Goal: Book appointment/travel/reservation

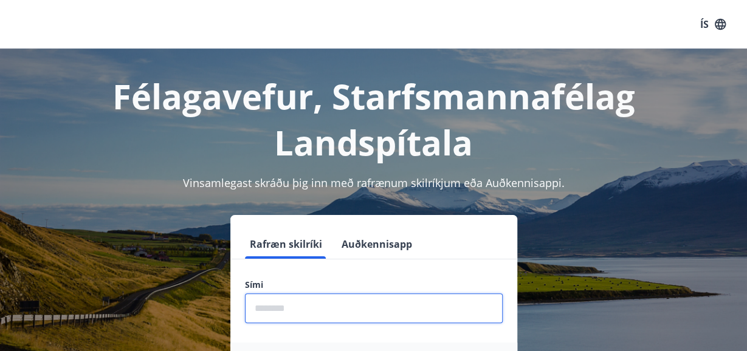
click at [345, 312] on input "phone" at bounding box center [374, 308] width 258 height 30
type input "********"
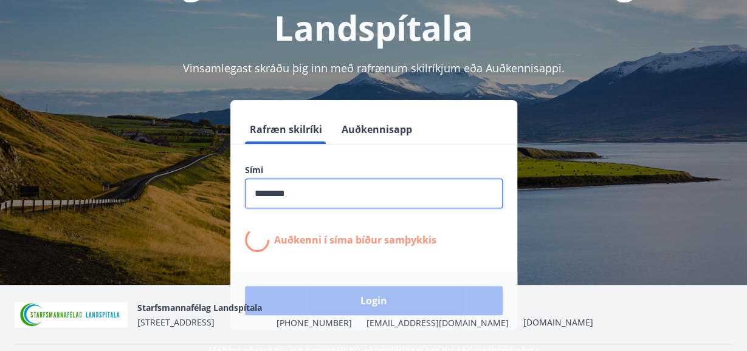
scroll to position [121, 0]
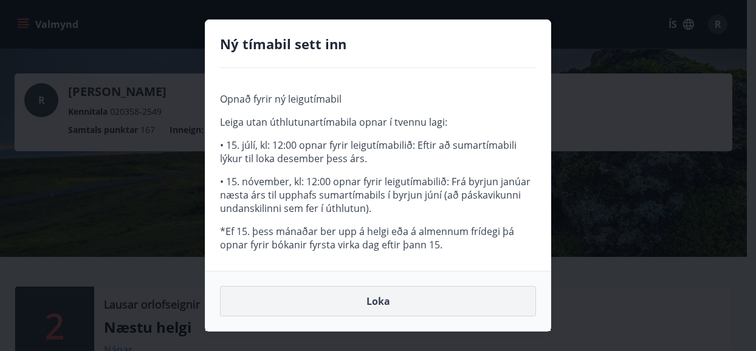
click at [385, 301] on button "Loka" at bounding box center [378, 301] width 316 height 30
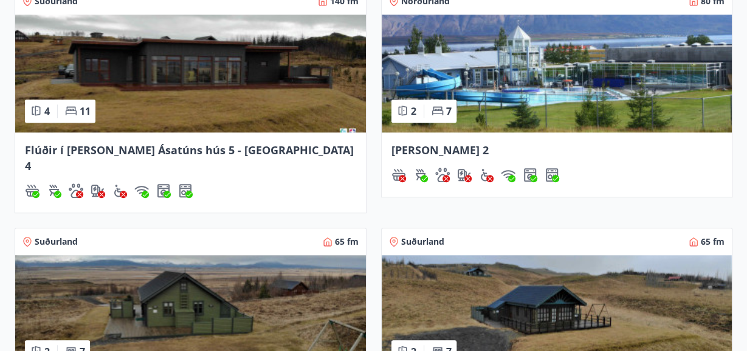
scroll to position [639, 0]
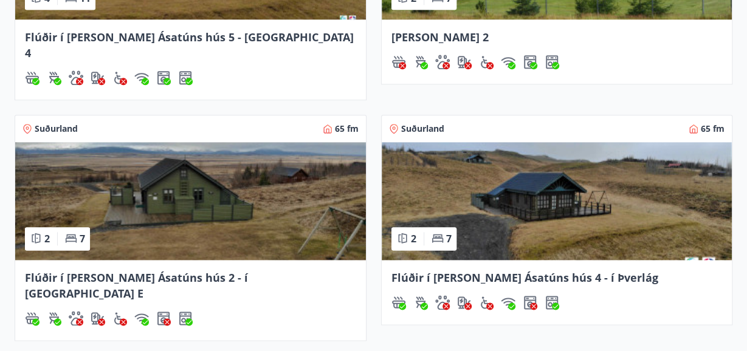
click at [194, 270] on span "Flúðir í [PERSON_NAME] Ásatúns hús 2 - í [GEOGRAPHIC_DATA] E" at bounding box center [136, 285] width 223 height 30
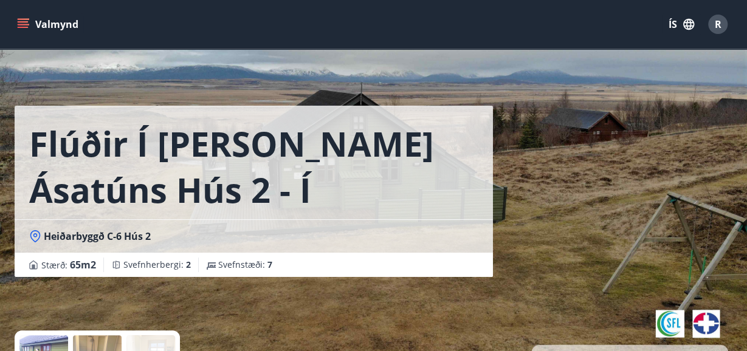
click at [28, 20] on icon "menu" at bounding box center [23, 24] width 12 height 12
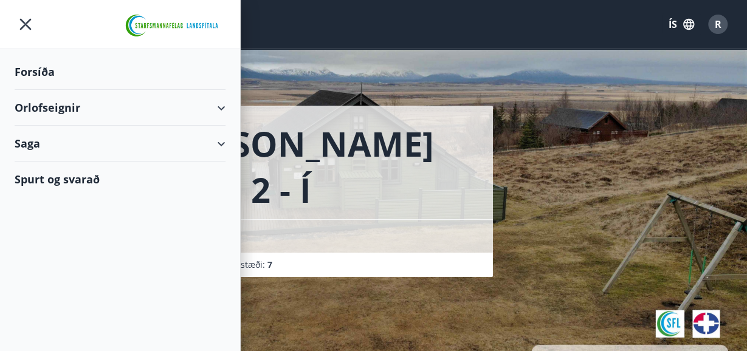
click at [66, 109] on div "Orlofseignir" at bounding box center [120, 108] width 211 height 36
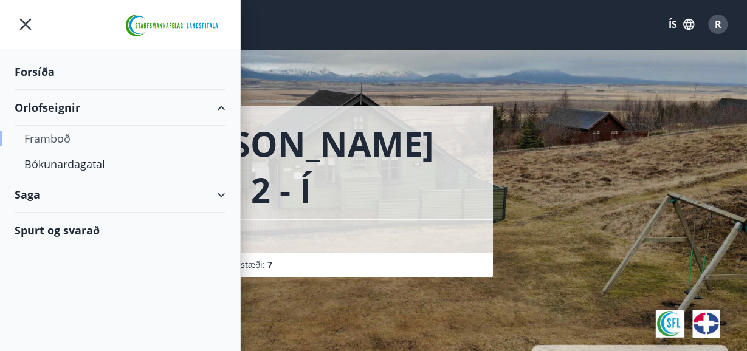
click at [67, 140] on div "Framboð" at bounding box center [119, 139] width 191 height 26
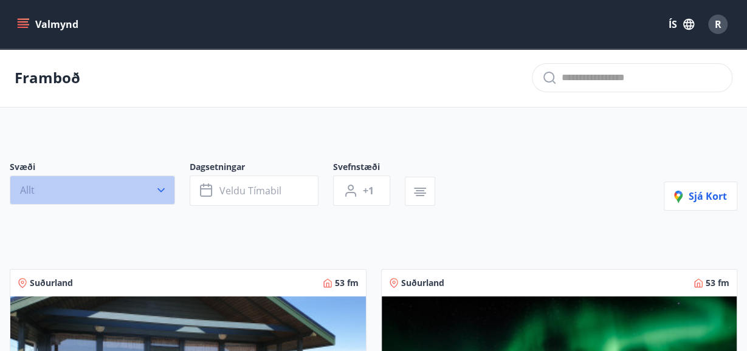
click at [164, 187] on icon "button" at bounding box center [161, 190] width 12 height 12
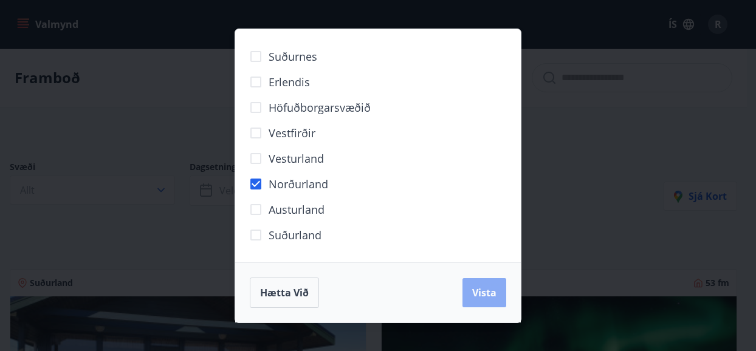
click at [485, 290] on span "Vista" at bounding box center [484, 292] width 24 height 13
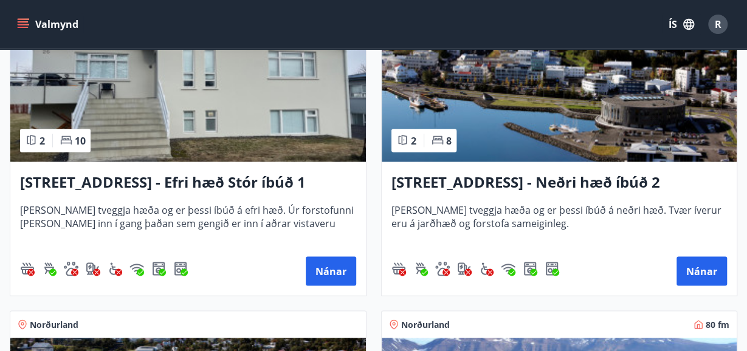
scroll to position [988, 0]
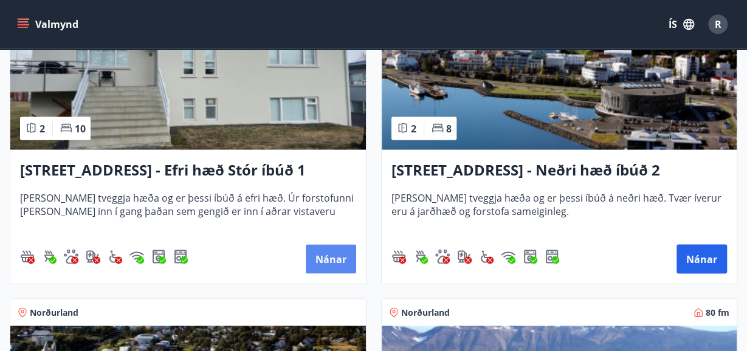
click at [332, 263] on button "Nánar" at bounding box center [331, 258] width 50 height 29
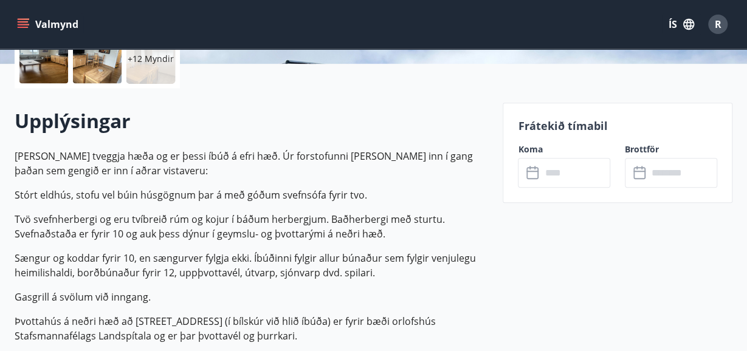
scroll to position [307, 0]
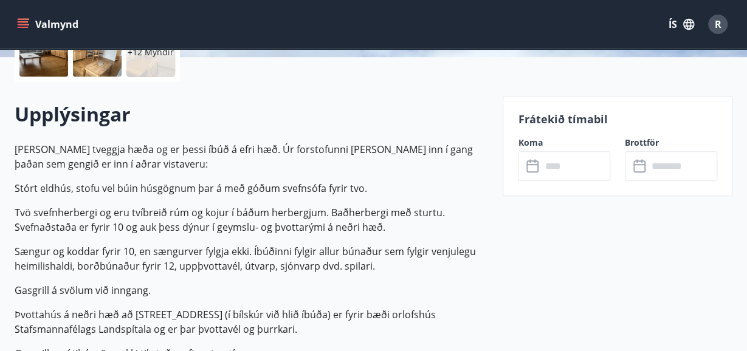
click at [539, 117] on p "Frátekið tímabil" at bounding box center [617, 119] width 199 height 16
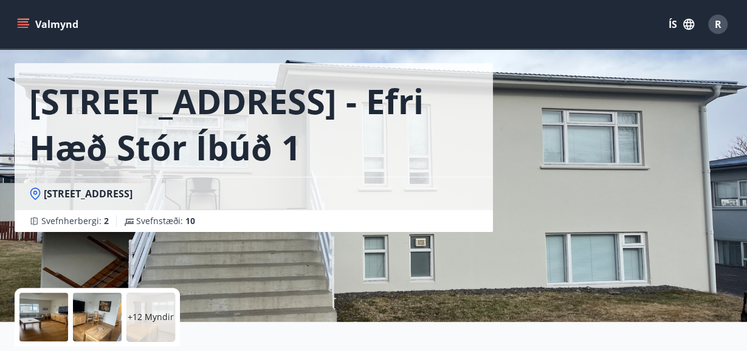
scroll to position [0, 0]
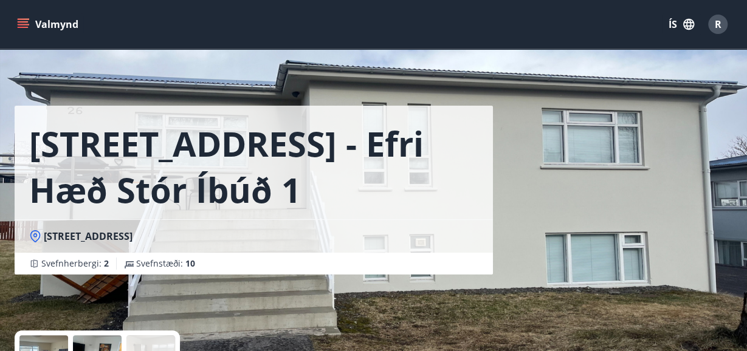
click at [27, 24] on icon "menu" at bounding box center [23, 24] width 12 height 12
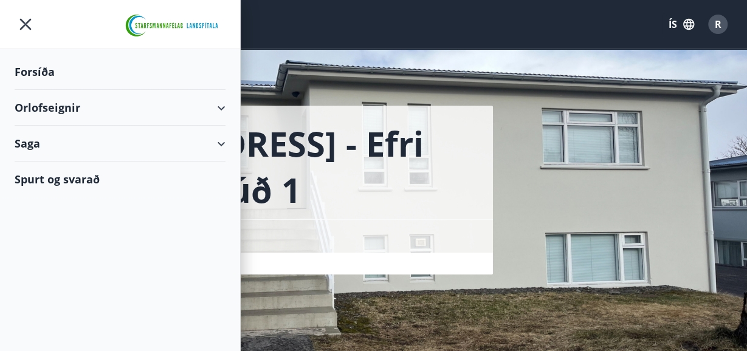
click at [57, 108] on div "Orlofseignir" at bounding box center [120, 108] width 211 height 36
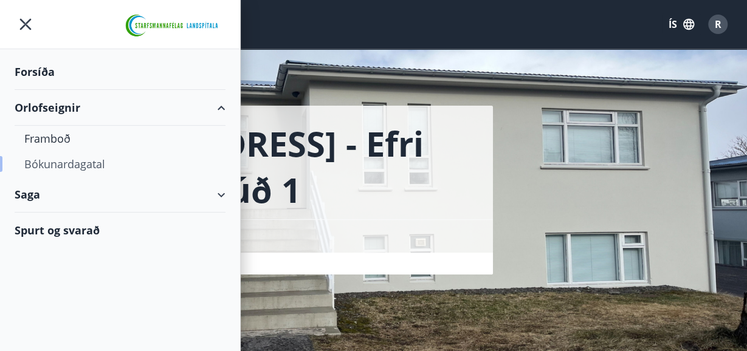
click at [67, 164] on div "Bókunardagatal" at bounding box center [119, 164] width 191 height 26
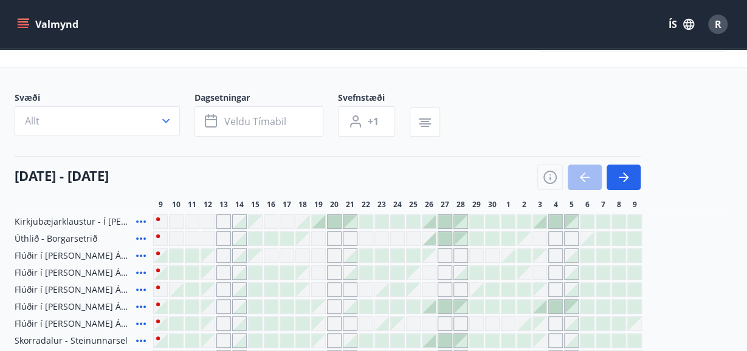
scroll to position [49, 0]
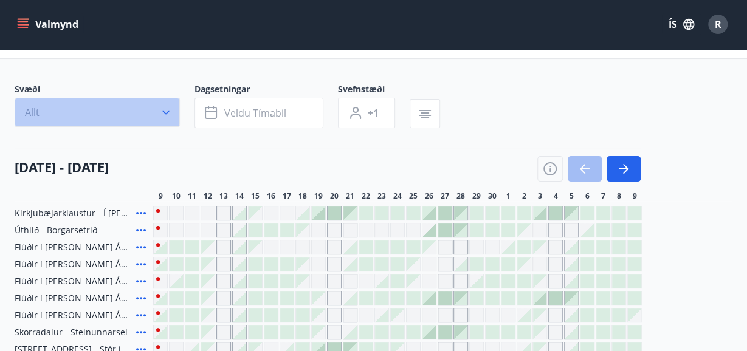
click at [165, 110] on icon "button" at bounding box center [166, 112] width 12 height 12
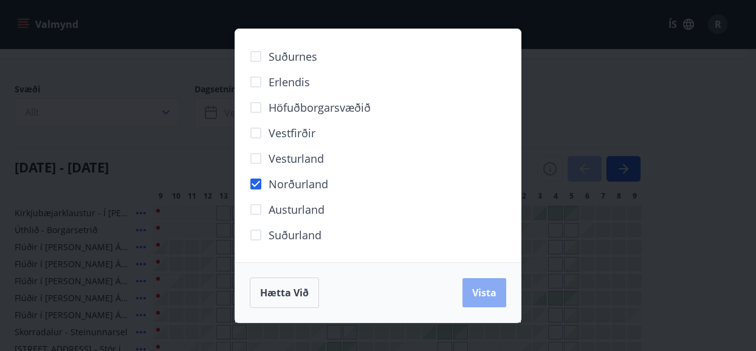
click at [484, 289] on span "Vista" at bounding box center [484, 292] width 24 height 13
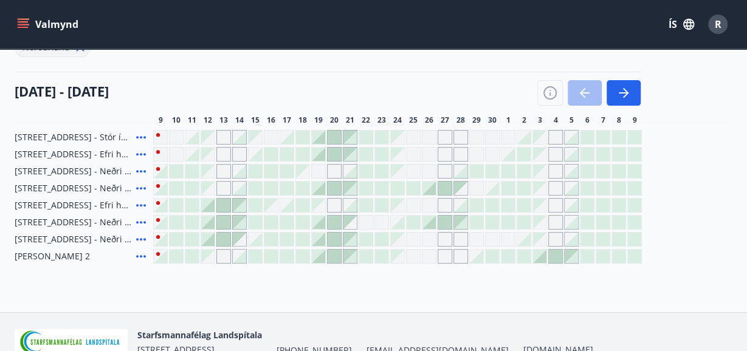
scroll to position [143, 0]
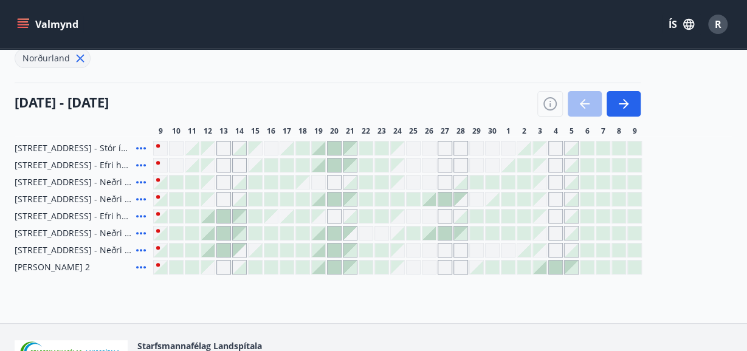
click at [433, 235] on div at bounding box center [428, 233] width 13 height 13
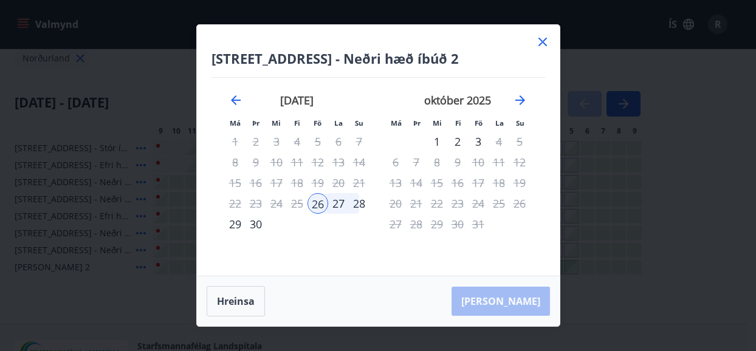
click at [540, 41] on icon at bounding box center [542, 42] width 9 height 9
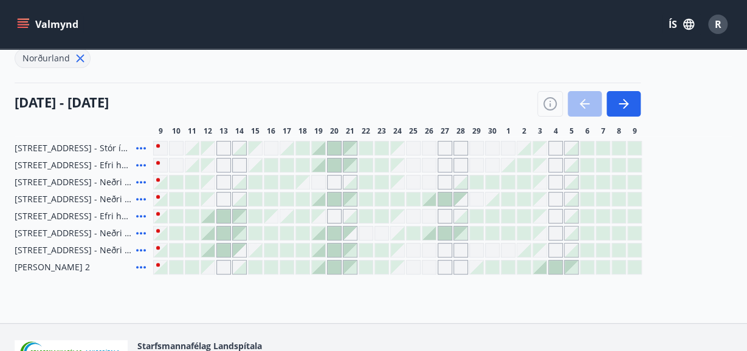
click at [428, 215] on div "Gráir dagar eru ekki bókanlegir" at bounding box center [429, 216] width 15 height 15
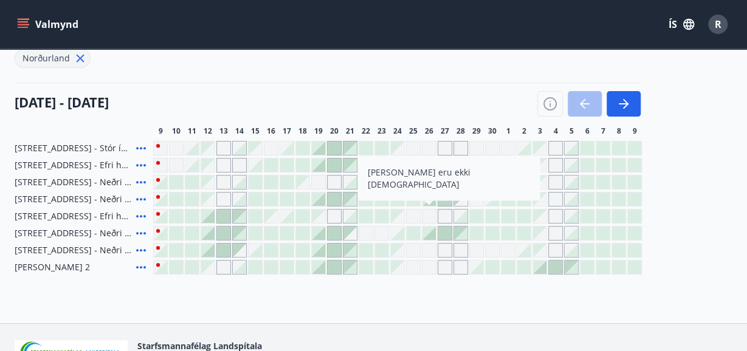
click at [445, 215] on div "Gráir dagar eru ekki bókanlegir" at bounding box center [444, 216] width 15 height 15
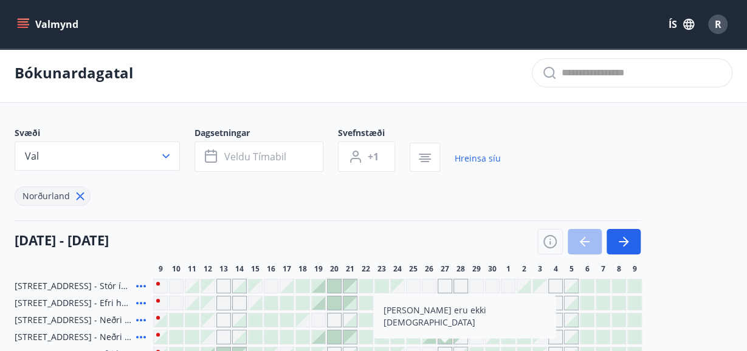
scroll to position [0, 0]
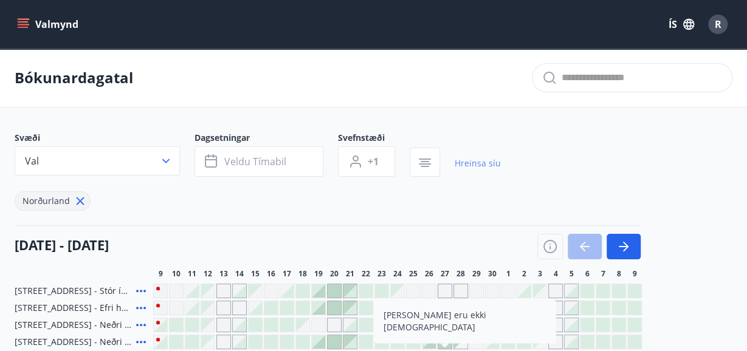
click at [481, 163] on link "Hreinsa síu" at bounding box center [477, 163] width 46 height 27
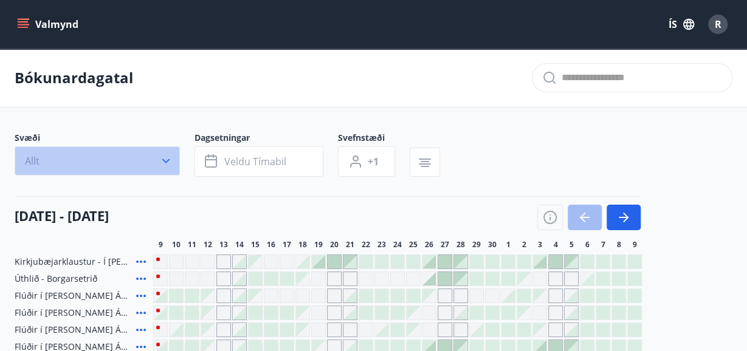
click at [162, 159] on icon "button" at bounding box center [166, 161] width 12 height 12
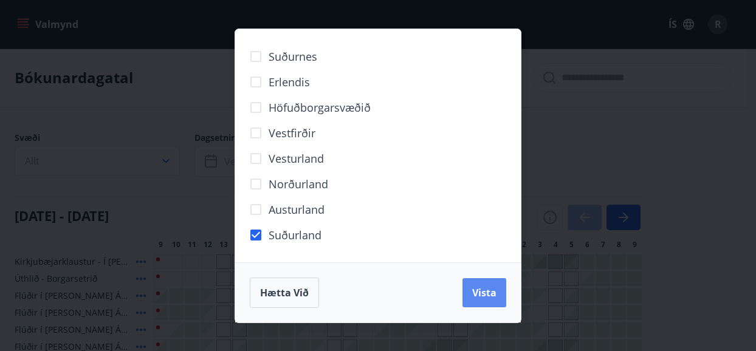
click at [491, 285] on button "Vista" at bounding box center [484, 292] width 44 height 29
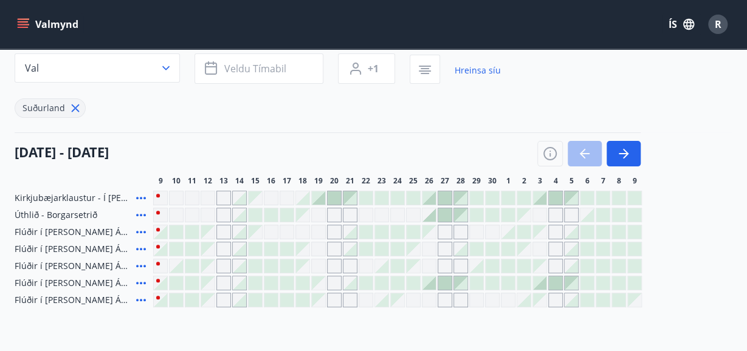
scroll to position [97, 0]
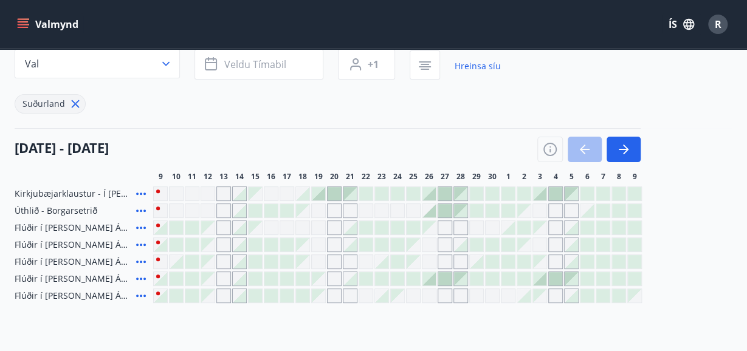
click at [426, 244] on div "Gráir dagar eru ekki bókanlegir" at bounding box center [429, 245] width 15 height 15
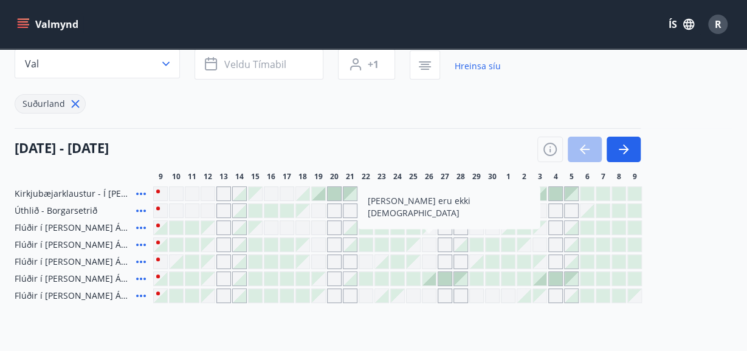
click at [252, 246] on div at bounding box center [254, 244] width 13 height 13
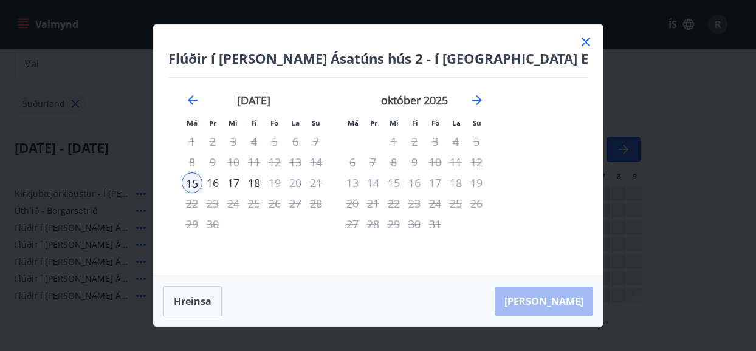
click at [584, 42] on icon at bounding box center [585, 42] width 2 height 2
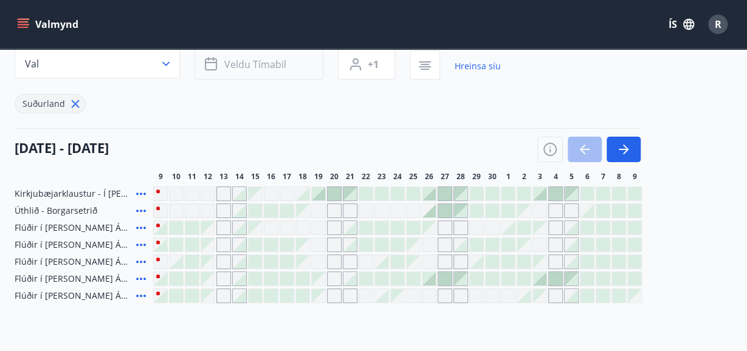
click at [233, 62] on span "Veldu tímabil" at bounding box center [255, 64] width 62 height 13
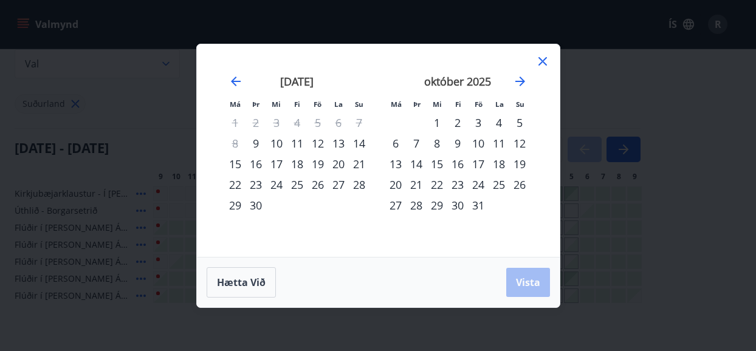
click at [255, 160] on div "16" at bounding box center [255, 164] width 21 height 21
click at [258, 164] on div "16" at bounding box center [255, 164] width 21 height 21
click at [253, 281] on span "Hætta við" at bounding box center [241, 282] width 49 height 13
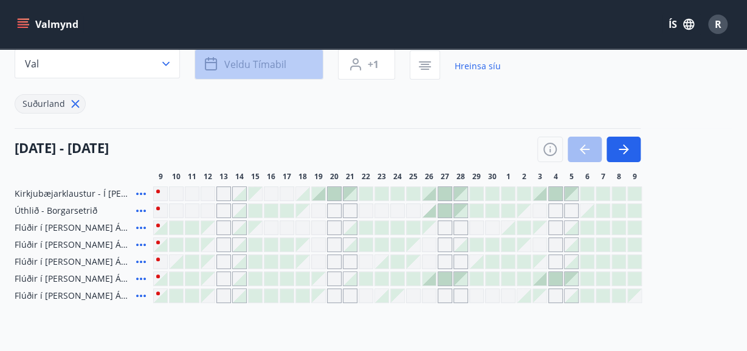
click at [255, 64] on span "Veldu tímabil" at bounding box center [255, 64] width 62 height 13
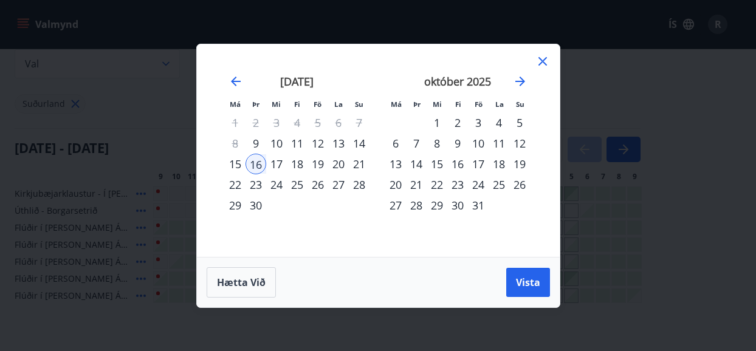
click at [321, 162] on div "19" at bounding box center [317, 164] width 21 height 21
click at [247, 277] on span "Hætta við" at bounding box center [241, 282] width 49 height 13
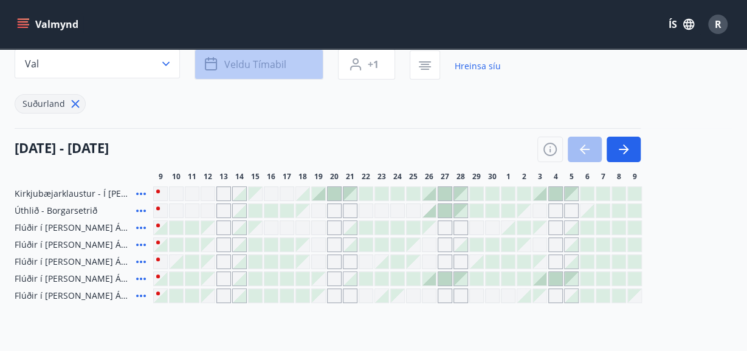
click at [271, 64] on span "Veldu tímabil" at bounding box center [255, 64] width 62 height 13
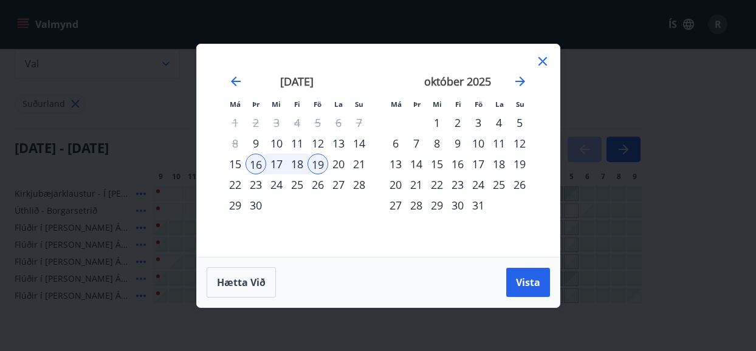
click at [275, 166] on div "17" at bounding box center [276, 164] width 21 height 21
click at [299, 163] on div "18" at bounding box center [297, 164] width 21 height 21
click at [278, 165] on div "17" at bounding box center [276, 164] width 21 height 21
click at [296, 166] on div "18" at bounding box center [297, 164] width 21 height 21
click at [320, 163] on div "19" at bounding box center [317, 164] width 21 height 21
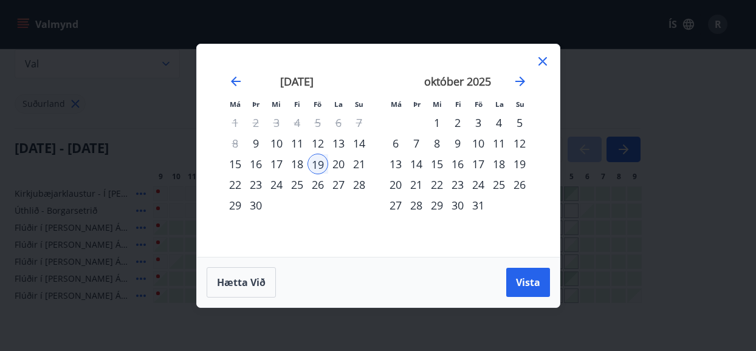
click at [341, 164] on div "20" at bounding box center [338, 164] width 21 height 21
click at [360, 162] on div "21" at bounding box center [359, 164] width 21 height 21
click at [320, 168] on div "19" at bounding box center [317, 164] width 21 height 21
click at [337, 166] on div "20" at bounding box center [338, 164] width 21 height 21
click at [357, 163] on div "21" at bounding box center [359, 164] width 21 height 21
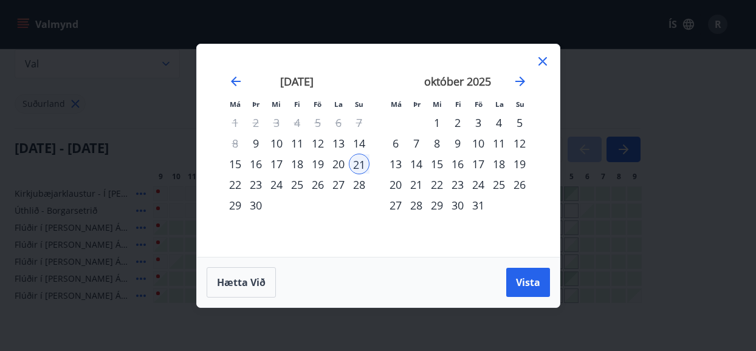
click at [320, 163] on div "19" at bounding box center [317, 164] width 21 height 21
click at [339, 162] on div "20" at bounding box center [338, 164] width 21 height 21
drag, startPoint x: 339, startPoint y: 162, endPoint x: 397, endPoint y: 146, distance: 59.8
click at [397, 146] on div "[DATE] 1 2 3 4 5 6 7 8 9 10 11 12 13 14 15 16 17 18 19 20 21 22 23 24 25 26 27 …" at bounding box center [539, 158] width 644 height 199
click at [541, 58] on icon at bounding box center [542, 61] width 15 height 15
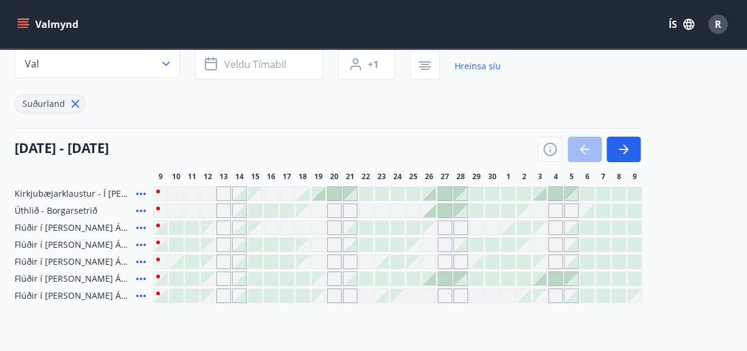
click at [334, 242] on div "Gráir dagar eru ekki bókanlegir" at bounding box center [334, 245] width 15 height 15
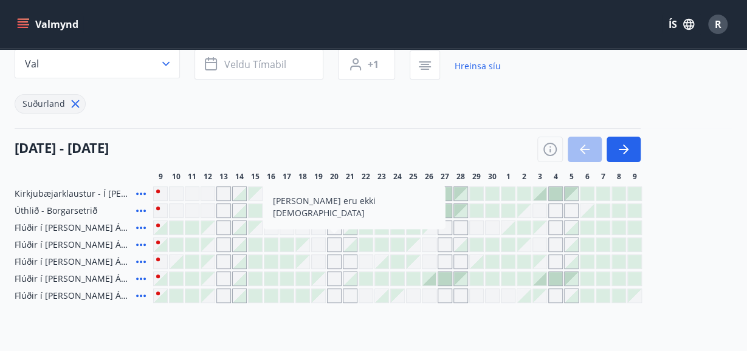
click at [270, 244] on div at bounding box center [270, 244] width 13 height 13
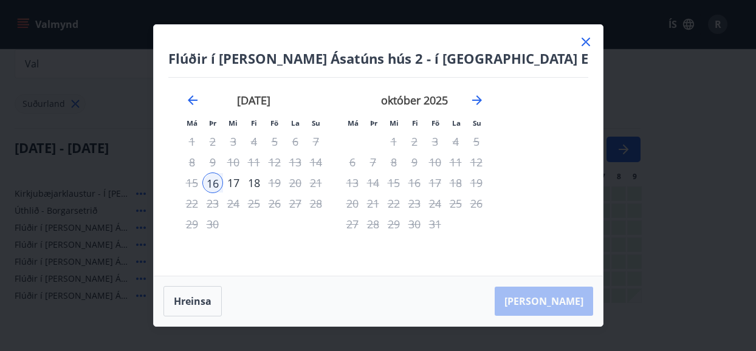
click at [578, 39] on icon at bounding box center [585, 42] width 15 height 15
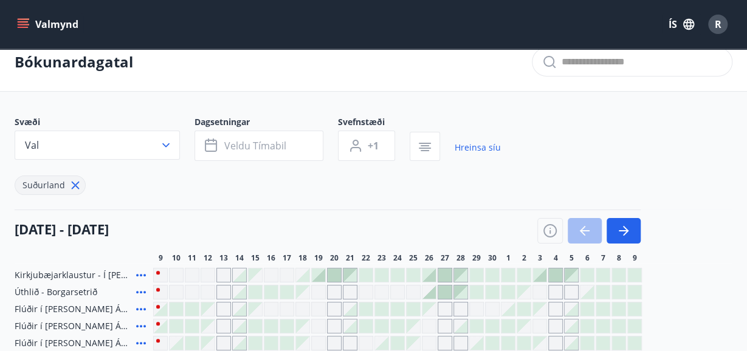
scroll to position [0, 0]
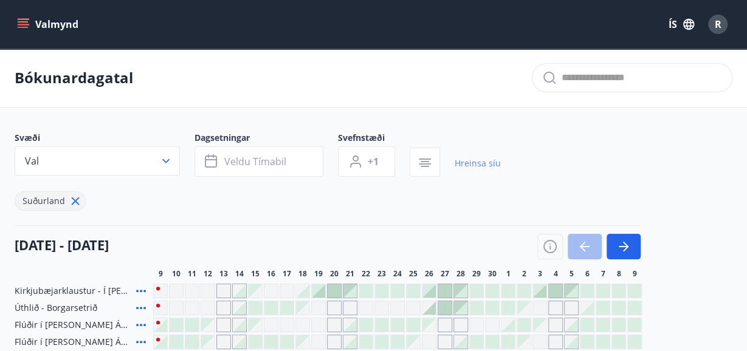
click at [473, 162] on link "Hreinsa síu" at bounding box center [477, 163] width 46 height 27
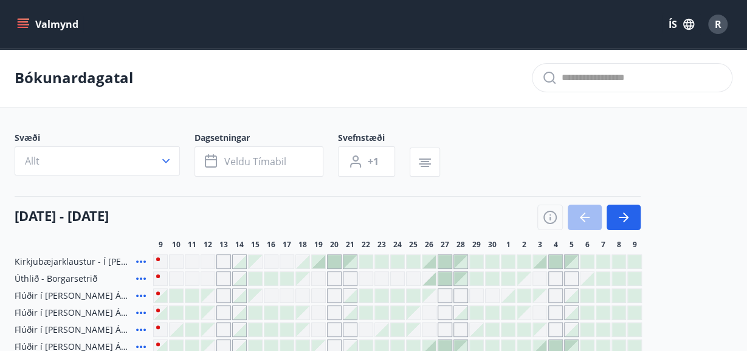
click at [637, 79] on input "text" at bounding box center [641, 77] width 160 height 19
click at [26, 26] on icon "menu" at bounding box center [23, 24] width 12 height 12
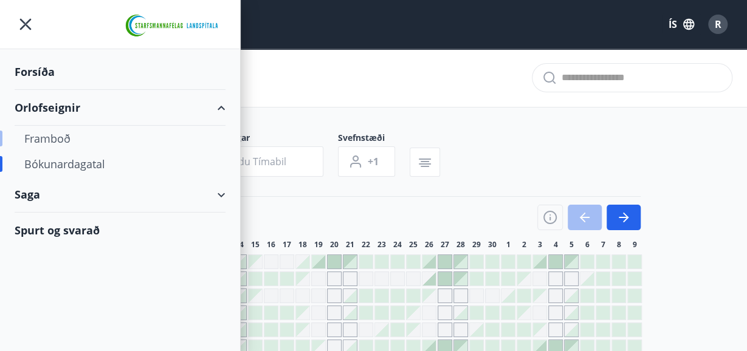
click at [53, 135] on div "Framboð" at bounding box center [119, 139] width 191 height 26
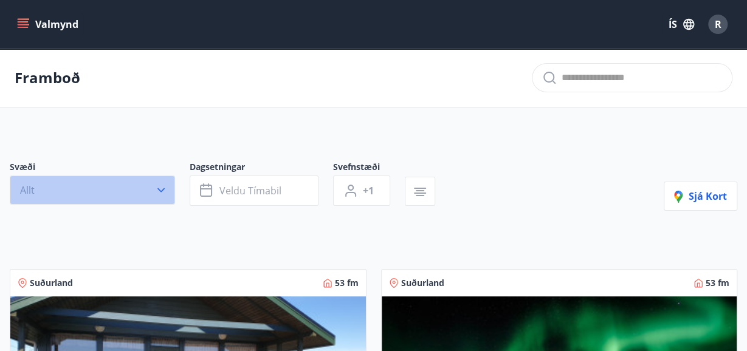
click at [160, 190] on icon "button" at bounding box center [160, 190] width 7 height 4
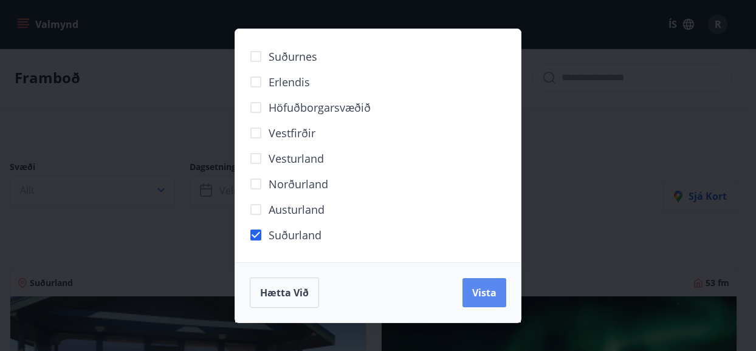
click at [492, 297] on span "Vista" at bounding box center [484, 292] width 24 height 13
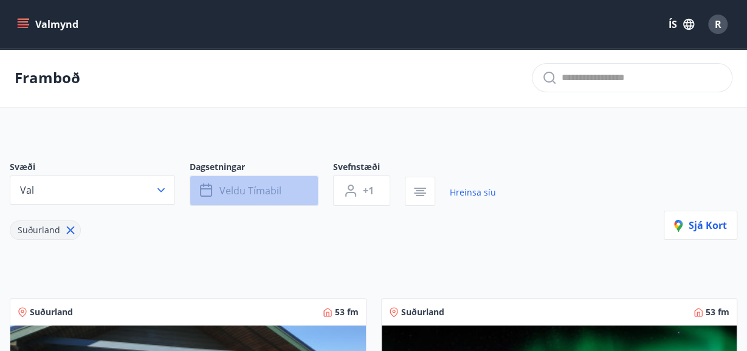
click at [270, 194] on span "Veldu tímabil" at bounding box center [250, 190] width 62 height 13
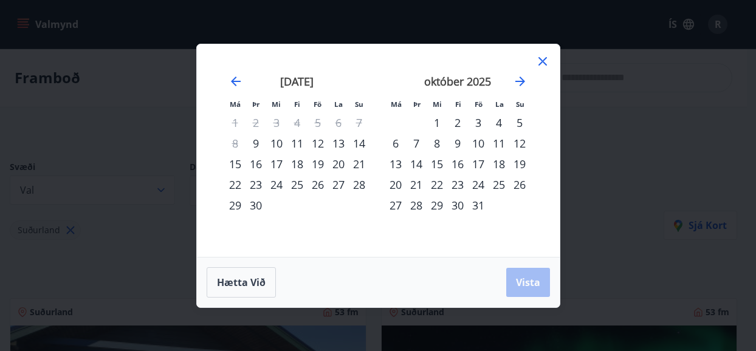
click at [320, 162] on div "19" at bounding box center [317, 164] width 21 height 21
click at [337, 162] on div "20" at bounding box center [338, 164] width 21 height 21
click at [357, 163] on div "21" at bounding box center [359, 164] width 21 height 21
drag, startPoint x: 298, startPoint y: 166, endPoint x: 318, endPoint y: 165, distance: 20.1
click at [318, 165] on tr "15 16 17 18 19 20 21" at bounding box center [297, 164] width 145 height 21
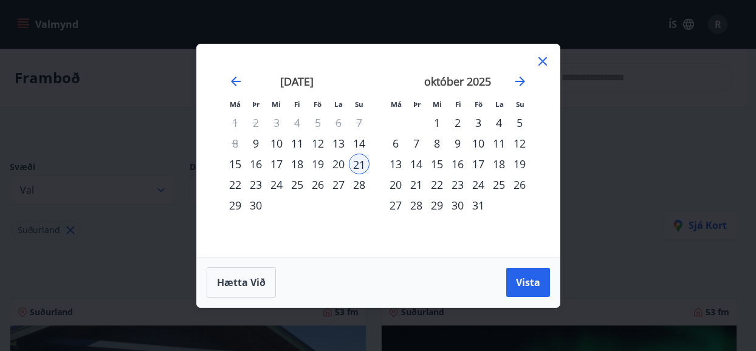
click at [317, 160] on div "19" at bounding box center [317, 164] width 21 height 21
drag, startPoint x: 317, startPoint y: 160, endPoint x: 361, endPoint y: 160, distance: 44.3
click at [361, 160] on tr "15 16 17 18 19 20 21" at bounding box center [297, 164] width 145 height 21
click at [542, 58] on icon at bounding box center [542, 61] width 15 height 15
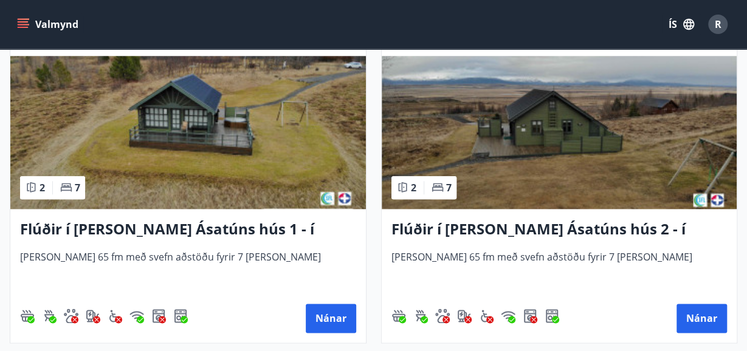
scroll to position [575, 0]
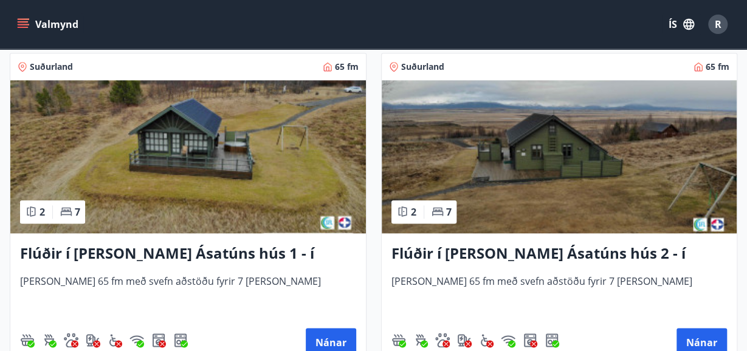
click at [581, 149] on img at bounding box center [559, 156] width 355 height 153
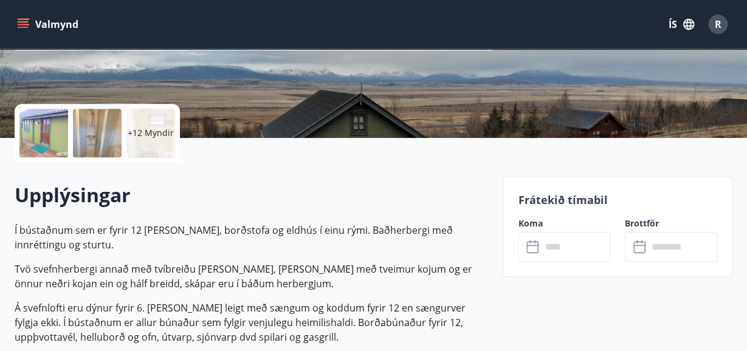
scroll to position [251, 0]
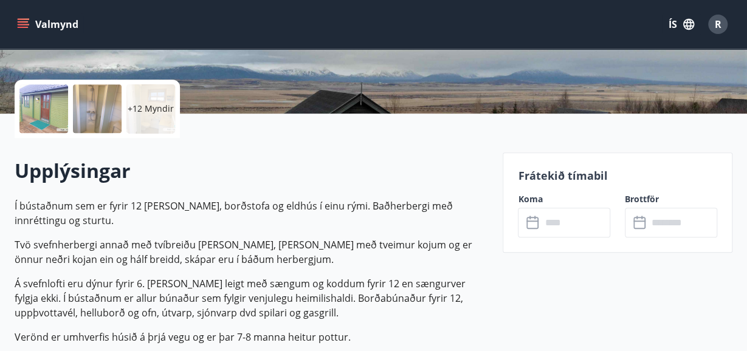
click at [530, 228] on icon at bounding box center [532, 223] width 12 height 12
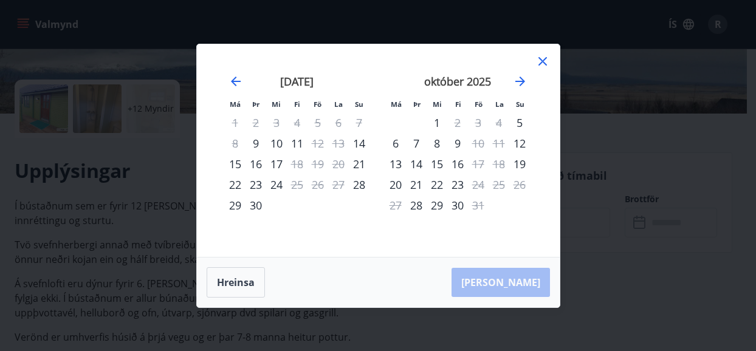
click at [255, 183] on div "23" at bounding box center [255, 184] width 21 height 21
click at [281, 182] on div "24" at bounding box center [276, 184] width 21 height 21
click at [508, 280] on div "[PERSON_NAME]" at bounding box center [378, 283] width 363 height 50
click at [541, 60] on icon at bounding box center [542, 61] width 9 height 9
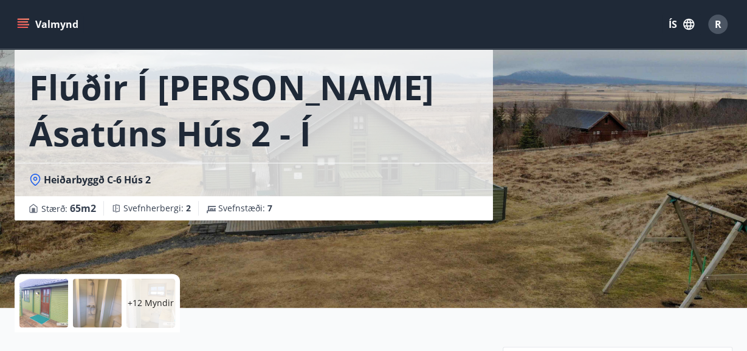
scroll to position [0, 0]
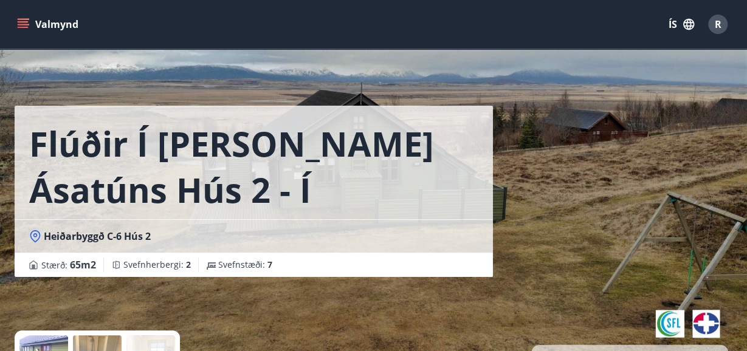
click at [24, 21] on icon "menu" at bounding box center [23, 24] width 12 height 12
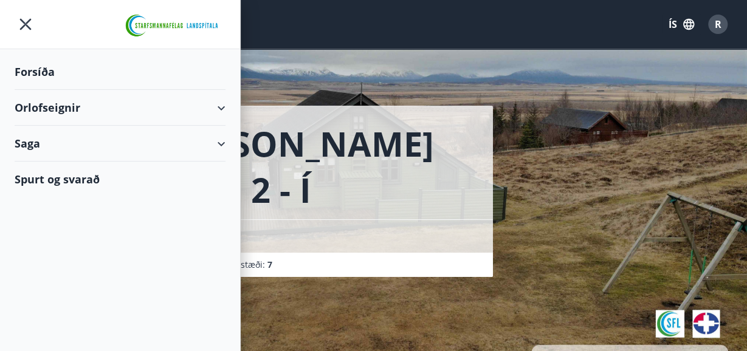
click at [42, 69] on div "Forsíða" at bounding box center [120, 72] width 211 height 36
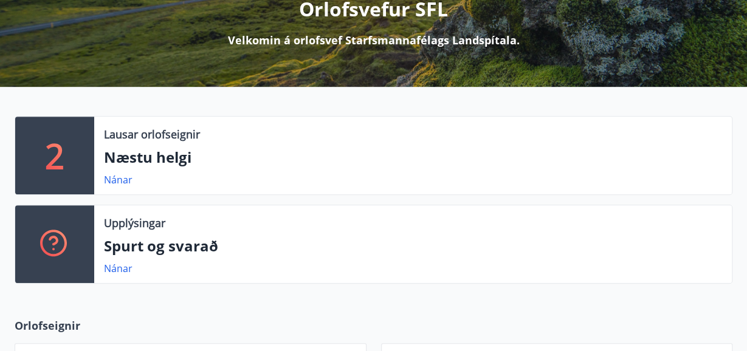
scroll to position [194, 0]
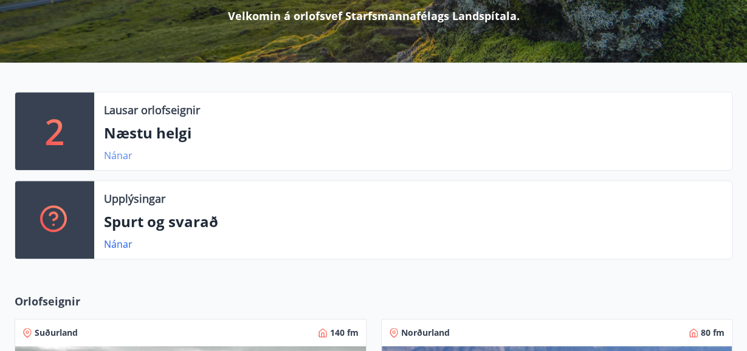
click at [114, 152] on link "Nánar" at bounding box center [118, 155] width 29 height 13
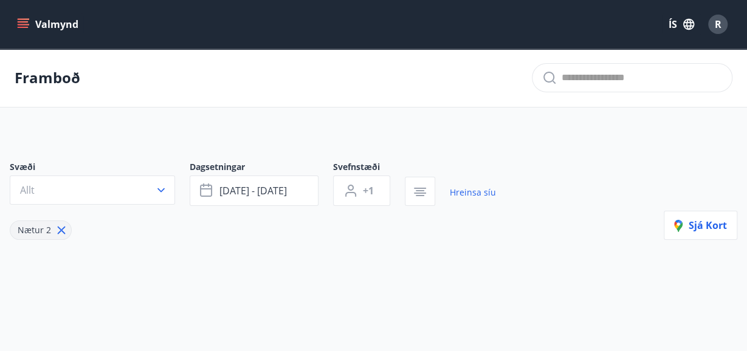
type input "*"
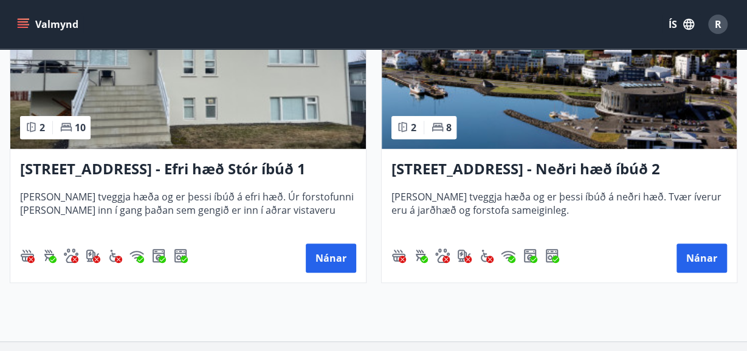
scroll to position [340, 0]
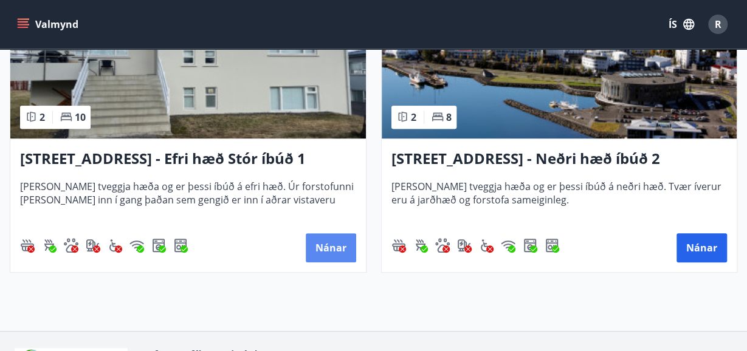
click at [323, 245] on button "Nánar" at bounding box center [331, 247] width 50 height 29
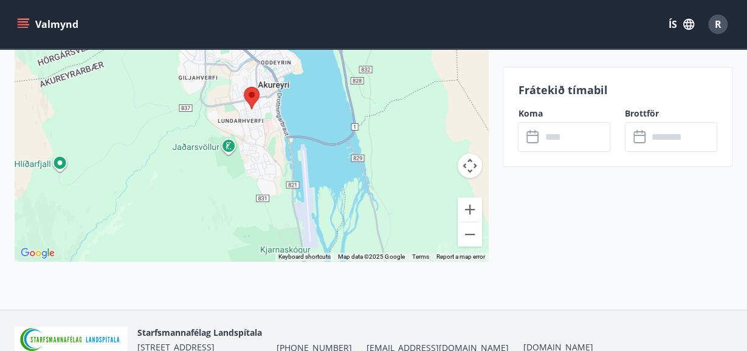
scroll to position [2188, 0]
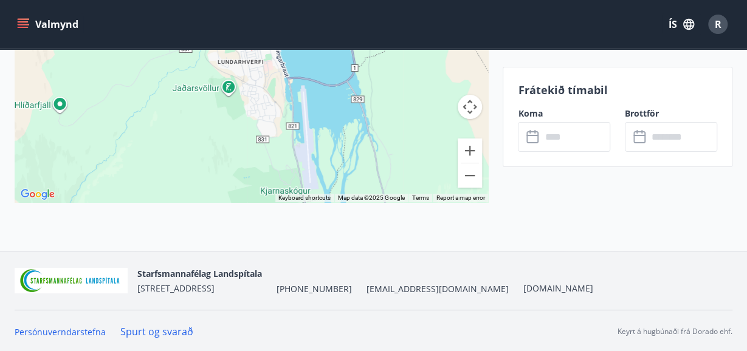
click at [532, 139] on icon at bounding box center [533, 137] width 15 height 15
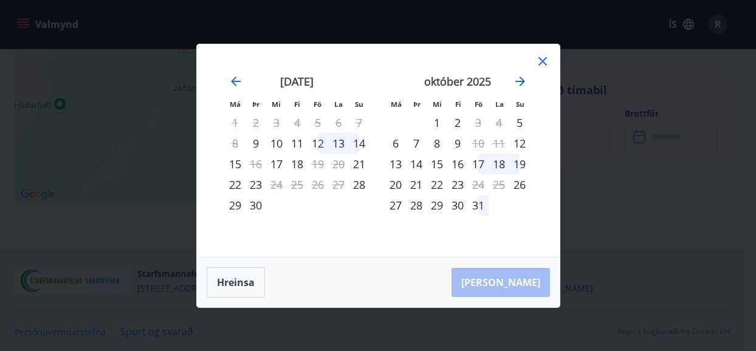
click at [542, 58] on icon at bounding box center [542, 61] width 15 height 15
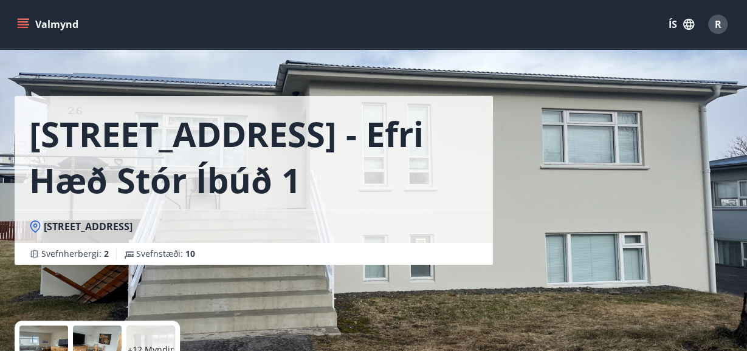
scroll to position [0, 0]
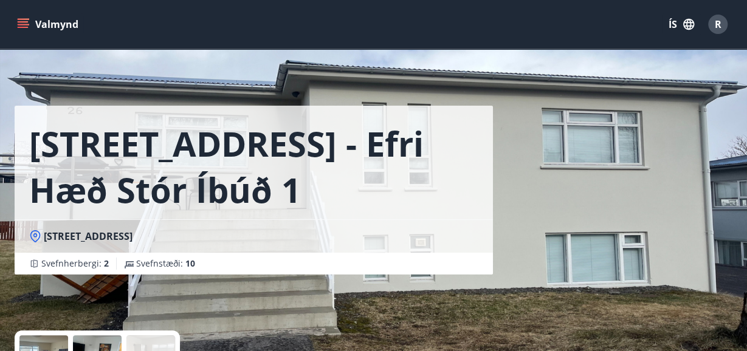
click at [26, 21] on icon "menu" at bounding box center [23, 21] width 11 height 1
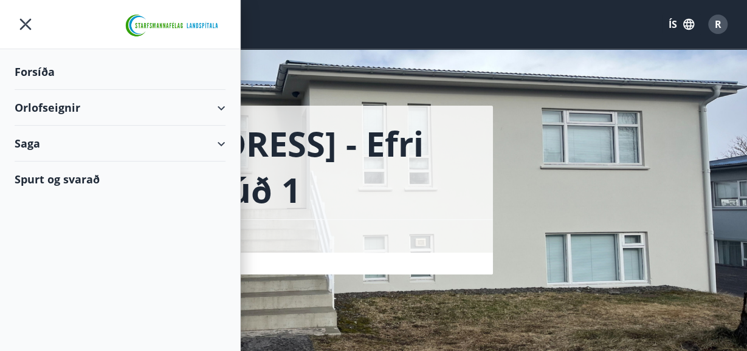
click at [36, 142] on div "Saga" at bounding box center [120, 144] width 211 height 36
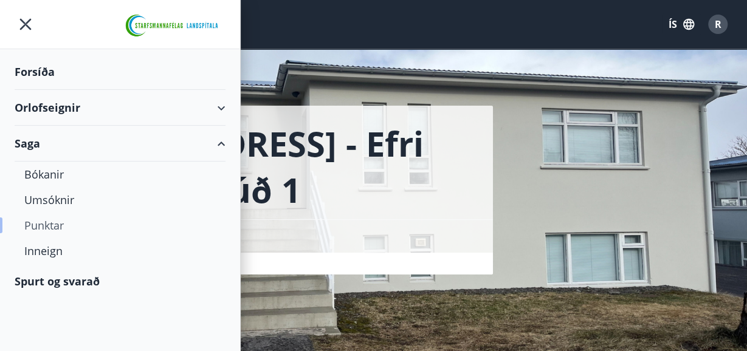
click at [49, 222] on div "Punktar" at bounding box center [119, 226] width 191 height 26
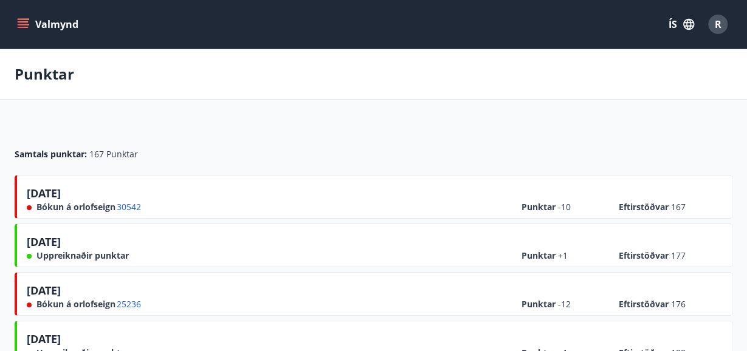
click at [26, 21] on icon "menu" at bounding box center [23, 24] width 12 height 12
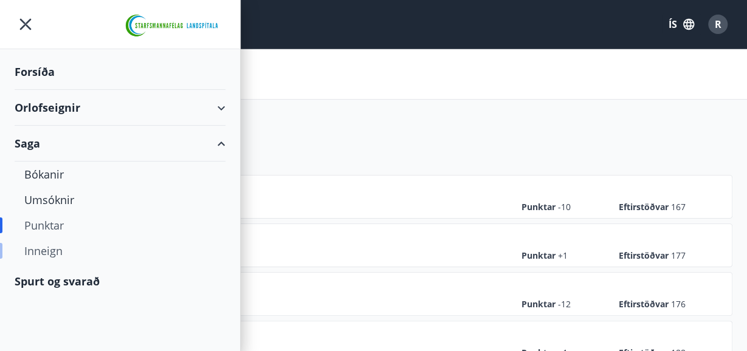
click at [34, 247] on div "Inneign" at bounding box center [119, 251] width 191 height 26
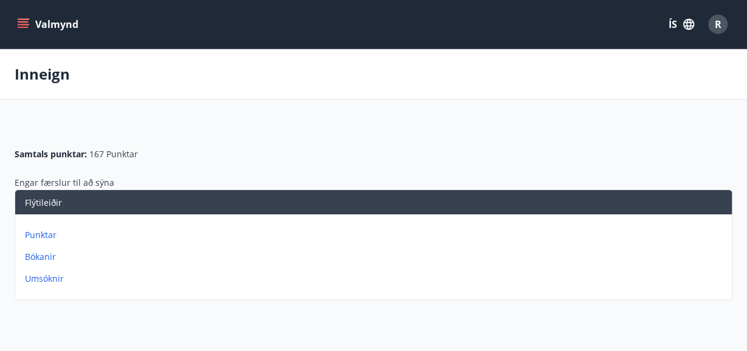
click at [21, 25] on icon "menu" at bounding box center [23, 24] width 12 height 12
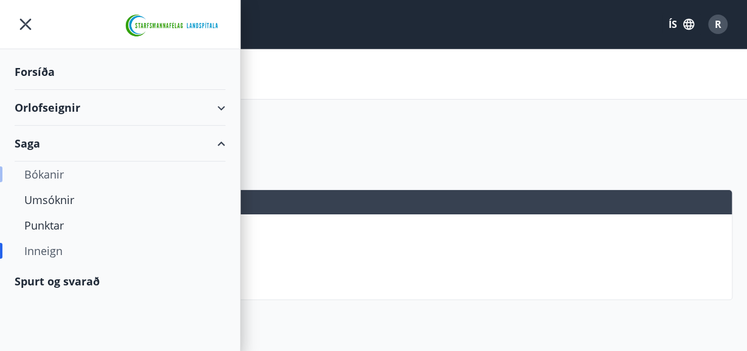
click at [49, 174] on div "Bókanir" at bounding box center [119, 175] width 191 height 26
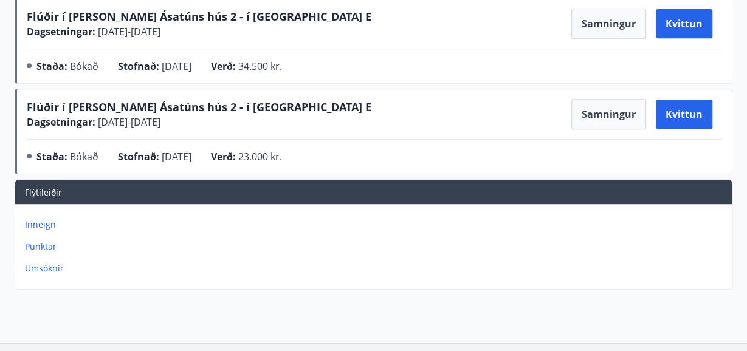
scroll to position [292, 0]
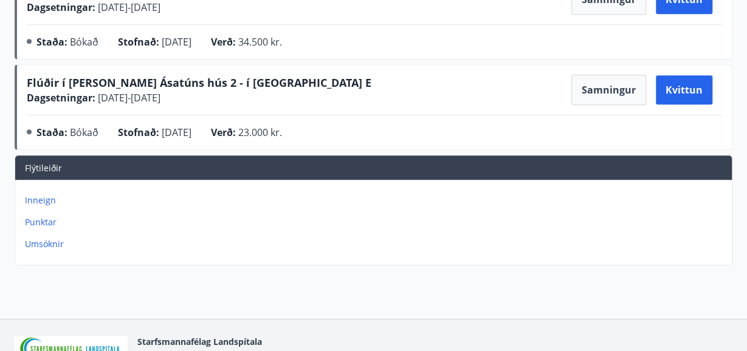
click at [43, 196] on p "Inneign" at bounding box center [376, 200] width 702 height 12
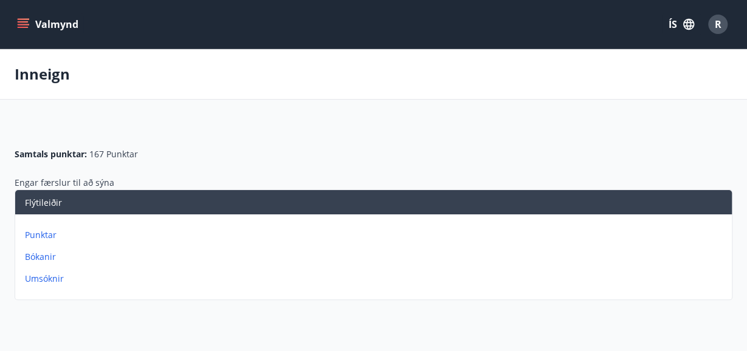
click at [26, 22] on icon "menu" at bounding box center [23, 24] width 12 height 12
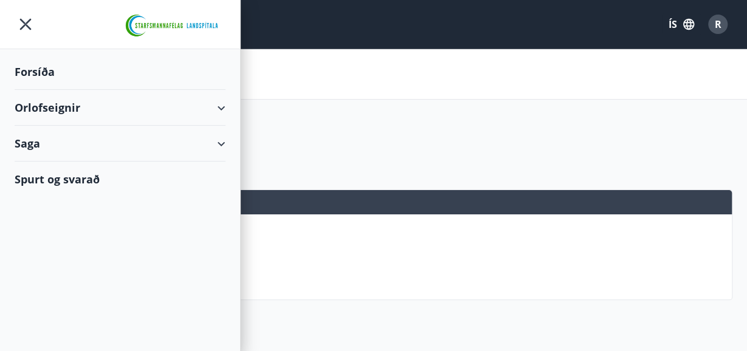
click at [48, 104] on div "Orlofseignir" at bounding box center [120, 108] width 211 height 36
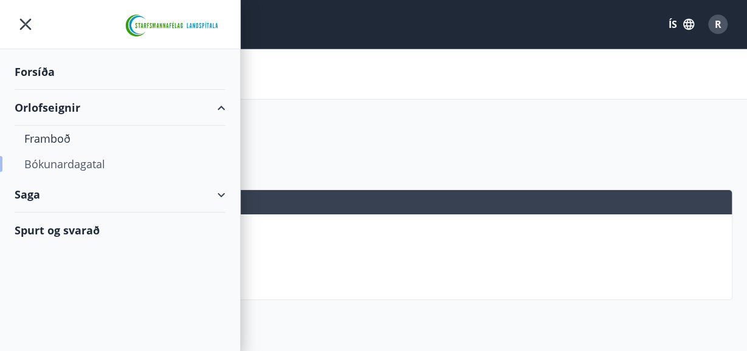
click at [47, 162] on div "Bókunardagatal" at bounding box center [119, 164] width 191 height 26
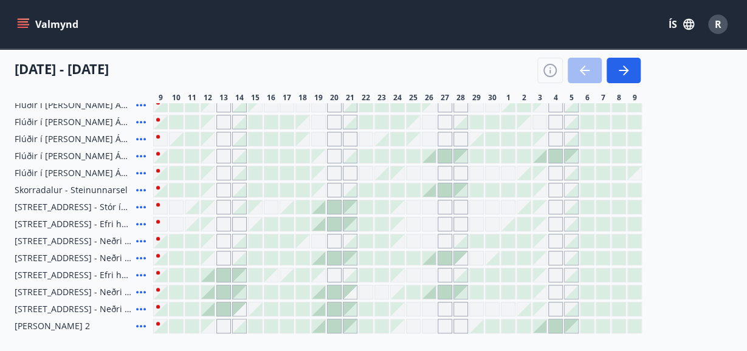
scroll to position [194, 0]
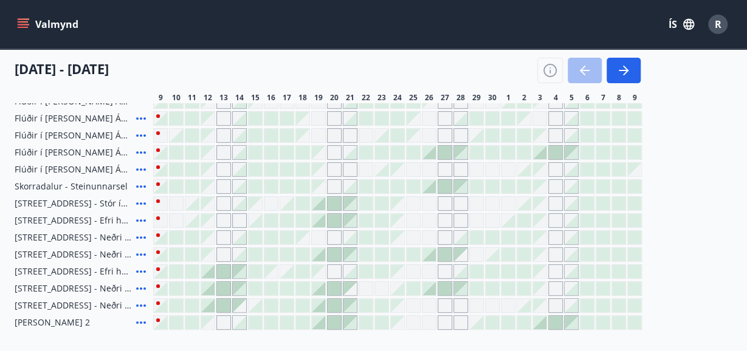
click at [142, 288] on icon at bounding box center [141, 288] width 10 height 2
click at [159, 288] on div at bounding box center [160, 288] width 13 height 13
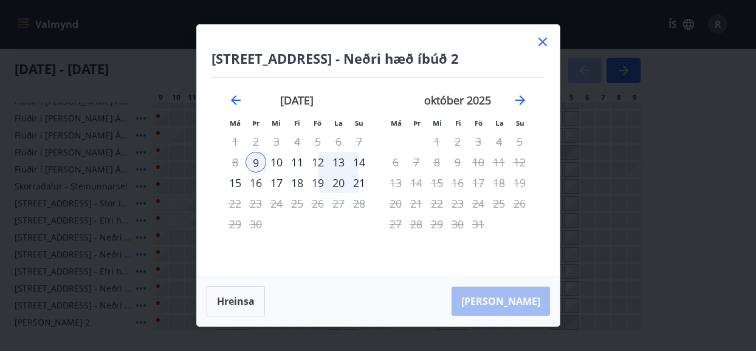
click at [159, 288] on div "Hrafnagilsstræti 26 - Neðri hæð íbúð 2 Má Þr Mi Fi Fö La Su Má Þr Mi Fi Fö La S…" at bounding box center [378, 175] width 756 height 351
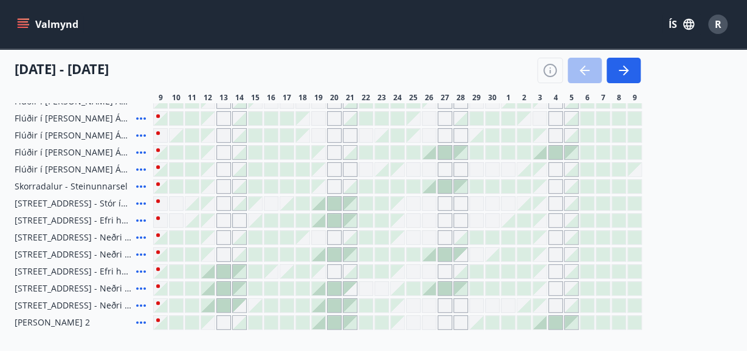
click at [140, 236] on icon at bounding box center [141, 237] width 10 height 2
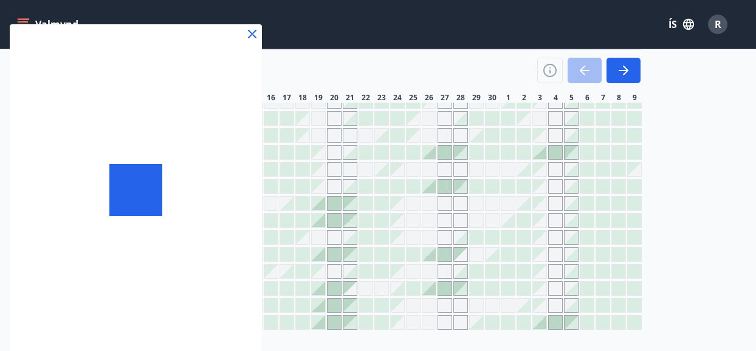
click at [140, 236] on div at bounding box center [136, 190] width 252 height 332
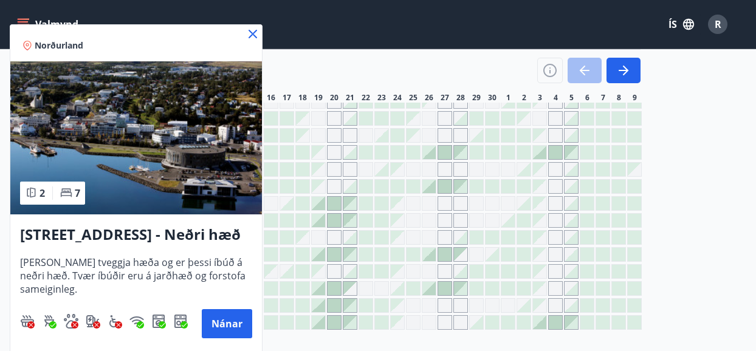
click at [253, 29] on icon at bounding box center [252, 34] width 15 height 15
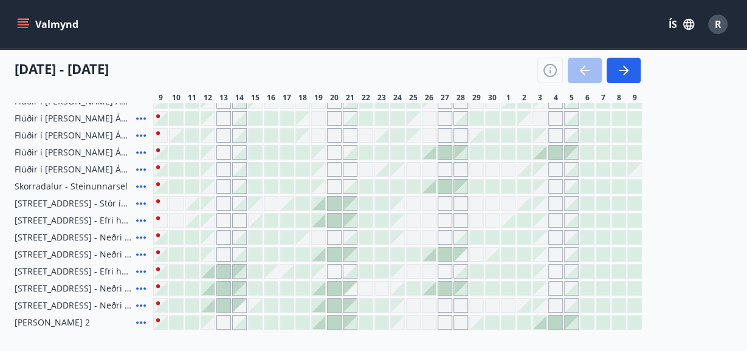
click at [253, 29] on div "Valmynd ÍS R" at bounding box center [373, 24] width 717 height 29
click at [140, 234] on icon at bounding box center [141, 237] width 15 height 15
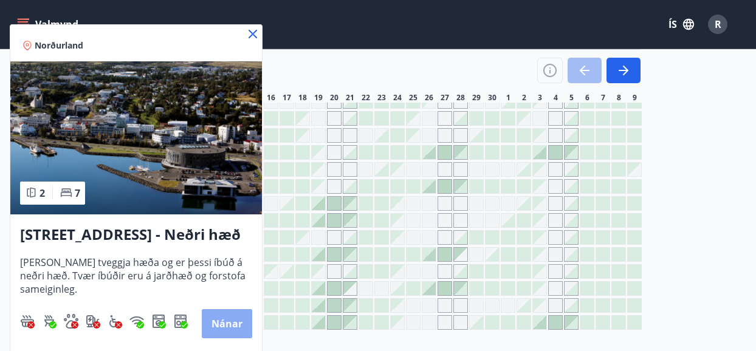
click at [224, 319] on button "Nánar" at bounding box center [227, 323] width 50 height 29
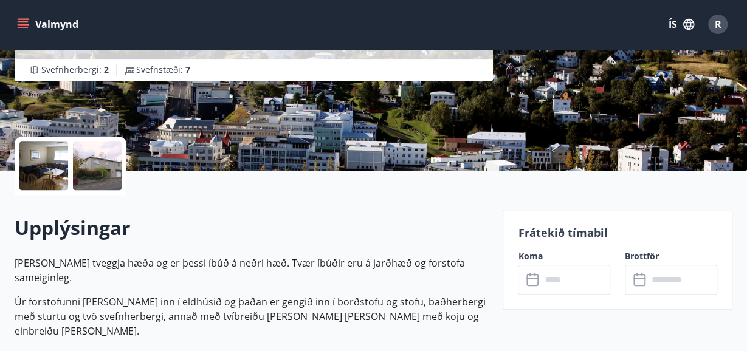
scroll to position [154, 0]
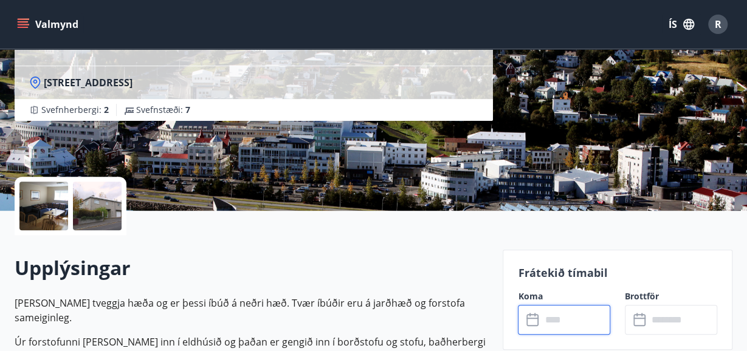
click at [571, 321] on input "text" at bounding box center [575, 320] width 69 height 30
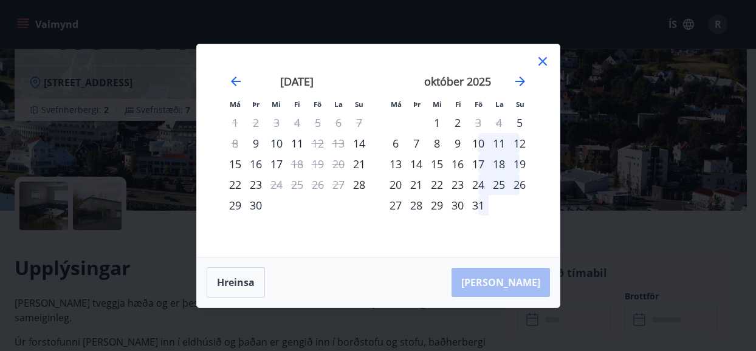
click at [512, 284] on div "[PERSON_NAME]" at bounding box center [378, 283] width 363 height 50
click at [318, 188] on div "26" at bounding box center [317, 184] width 21 height 21
click at [233, 76] on icon "Move backward to switch to the previous month." at bounding box center [235, 81] width 15 height 15
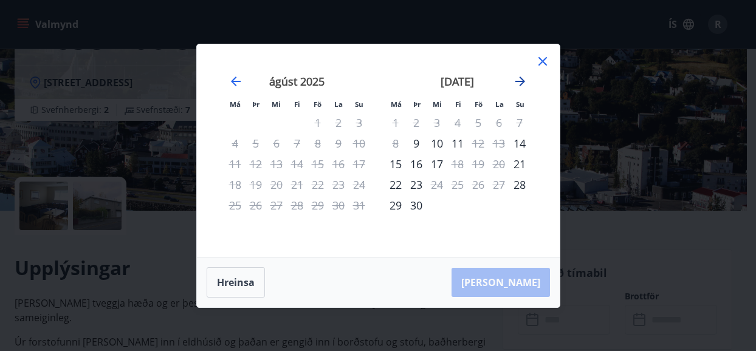
click at [519, 80] on icon "Move forward to switch to the next month." at bounding box center [520, 81] width 15 height 15
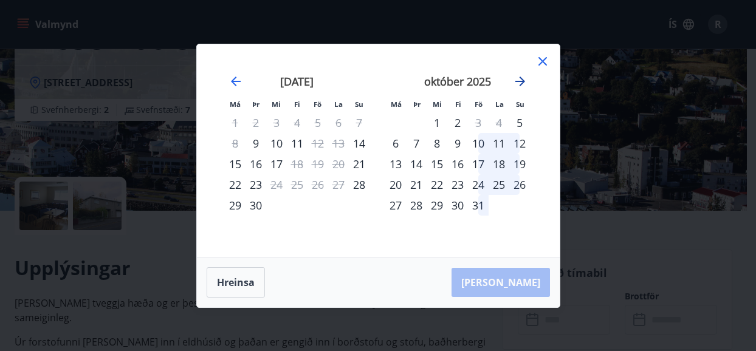
click at [519, 80] on icon "Move forward to switch to the next month." at bounding box center [520, 81] width 15 height 15
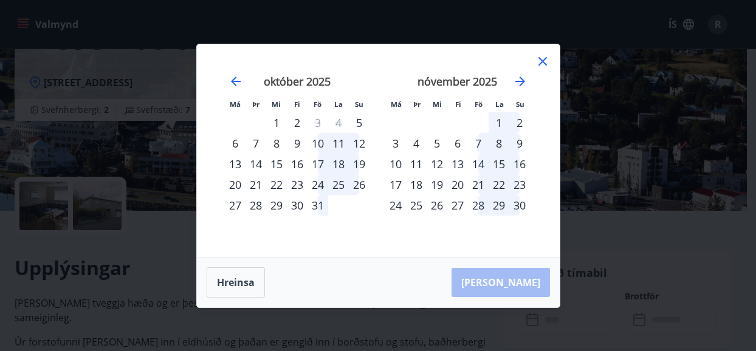
click at [543, 56] on icon at bounding box center [542, 61] width 15 height 15
